Goal: Navigation & Orientation: Find specific page/section

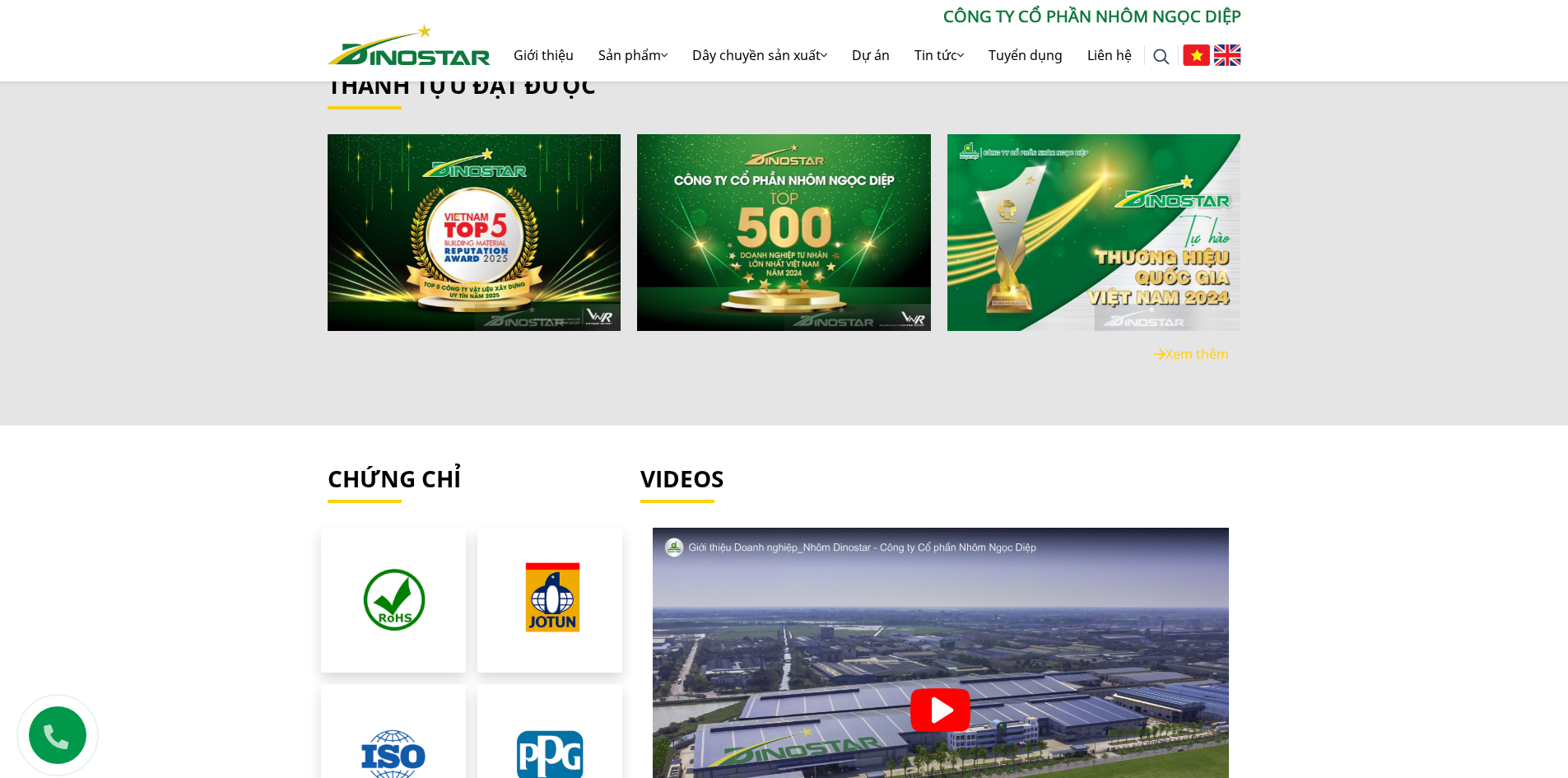
scroll to position [3541, 0]
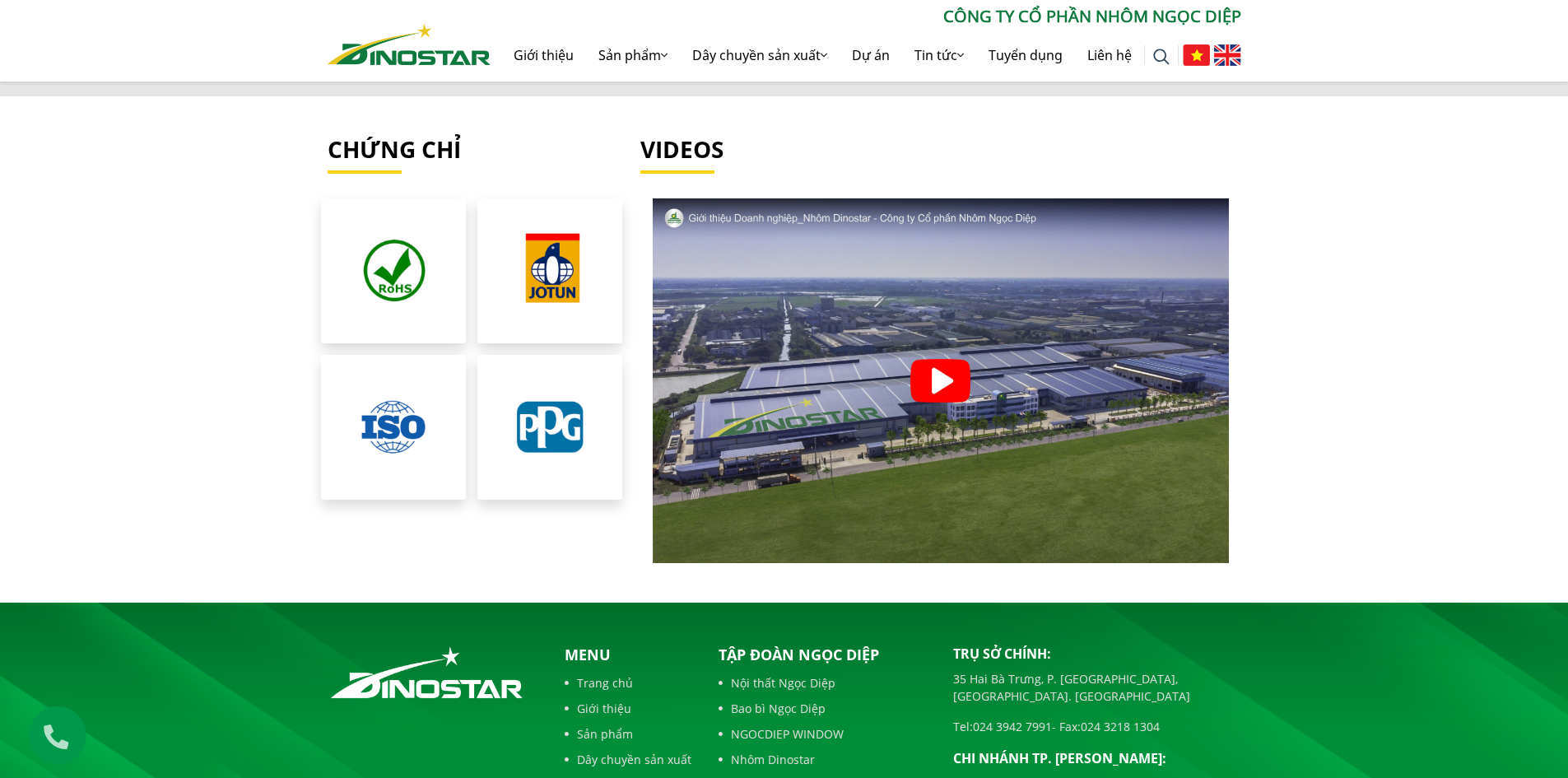
click at [984, 358] on div at bounding box center [942, 381] width 601 height 365
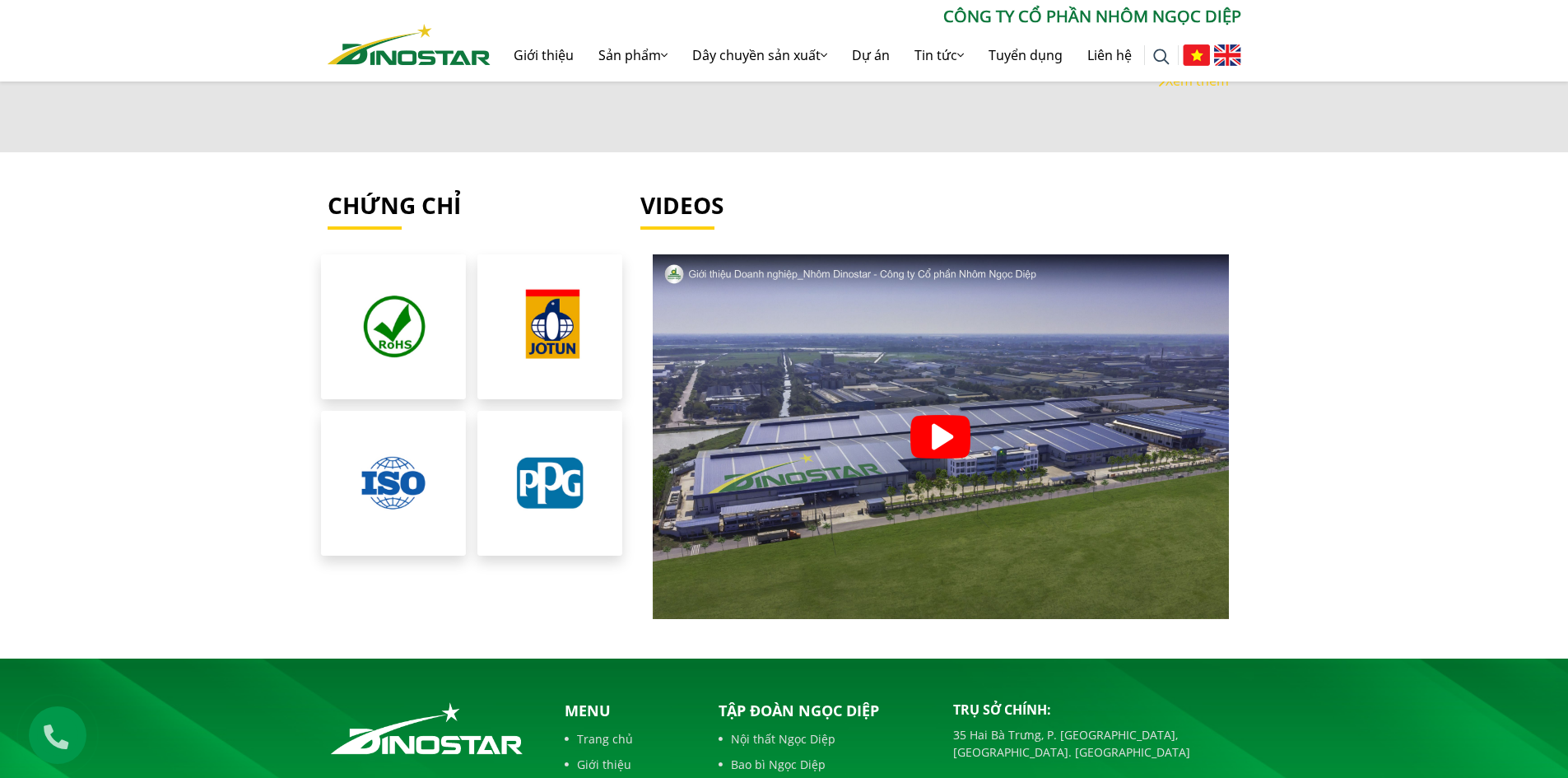
scroll to position [3458, 0]
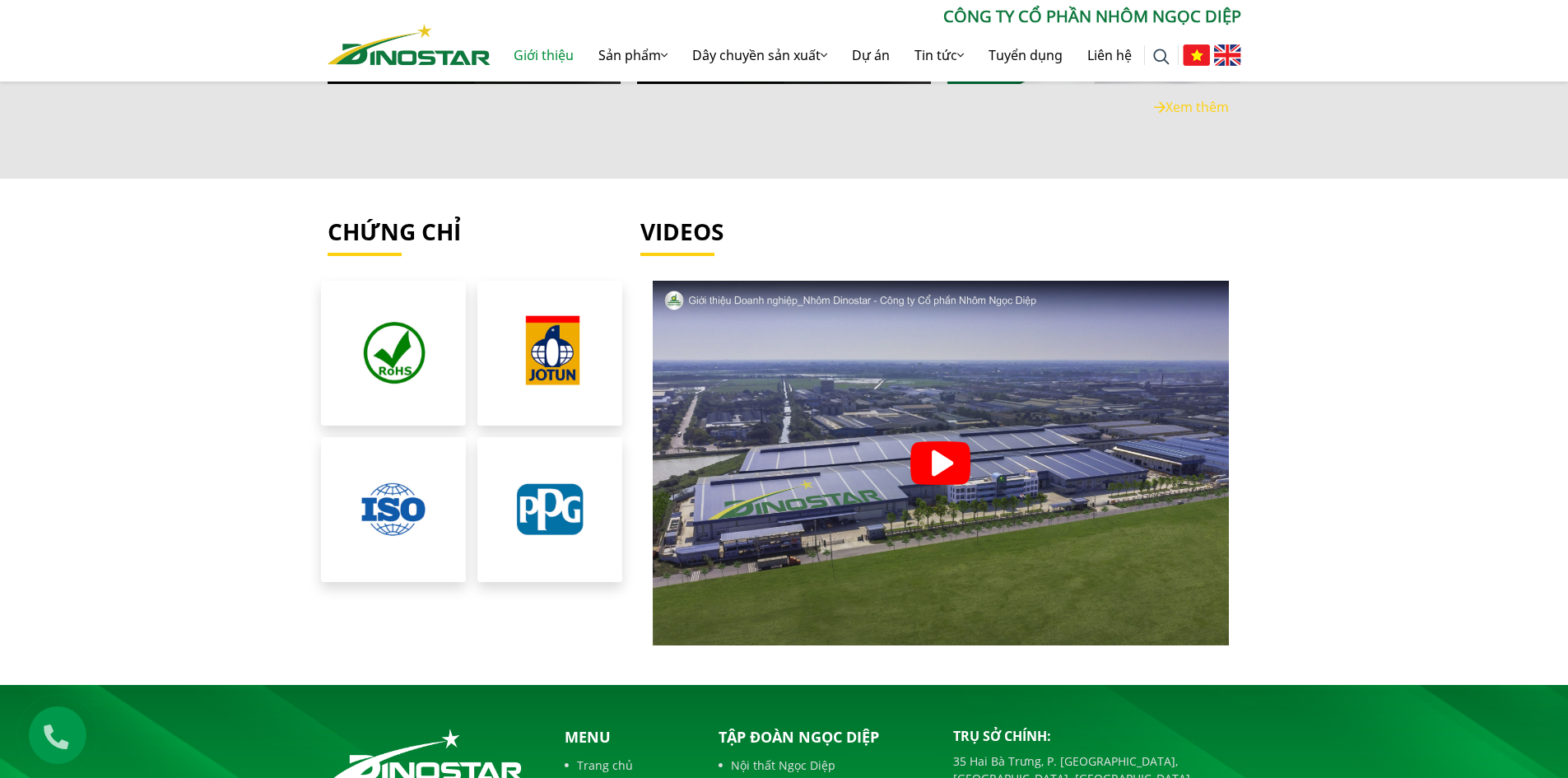
click at [549, 63] on link "Giới thiệu" at bounding box center [544, 54] width 85 height 52
click at [536, 57] on link "Giới thiệu" at bounding box center [544, 54] width 85 height 52
